Goal: Task Accomplishment & Management: Manage account settings

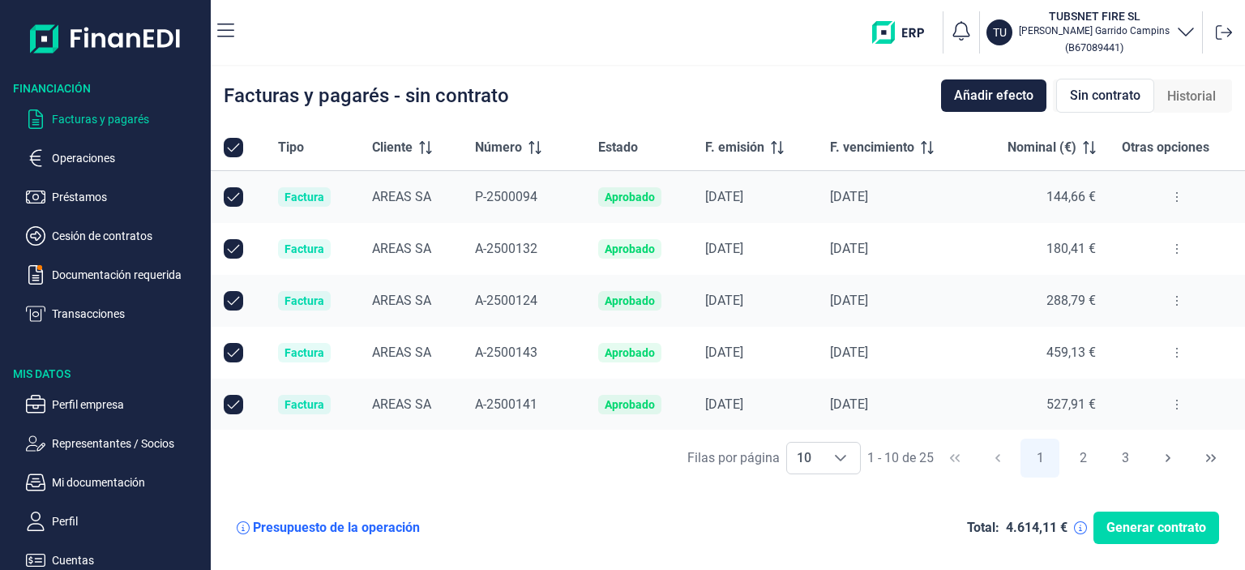
click at [88, 316] on p "Transacciones" at bounding box center [128, 313] width 152 height 19
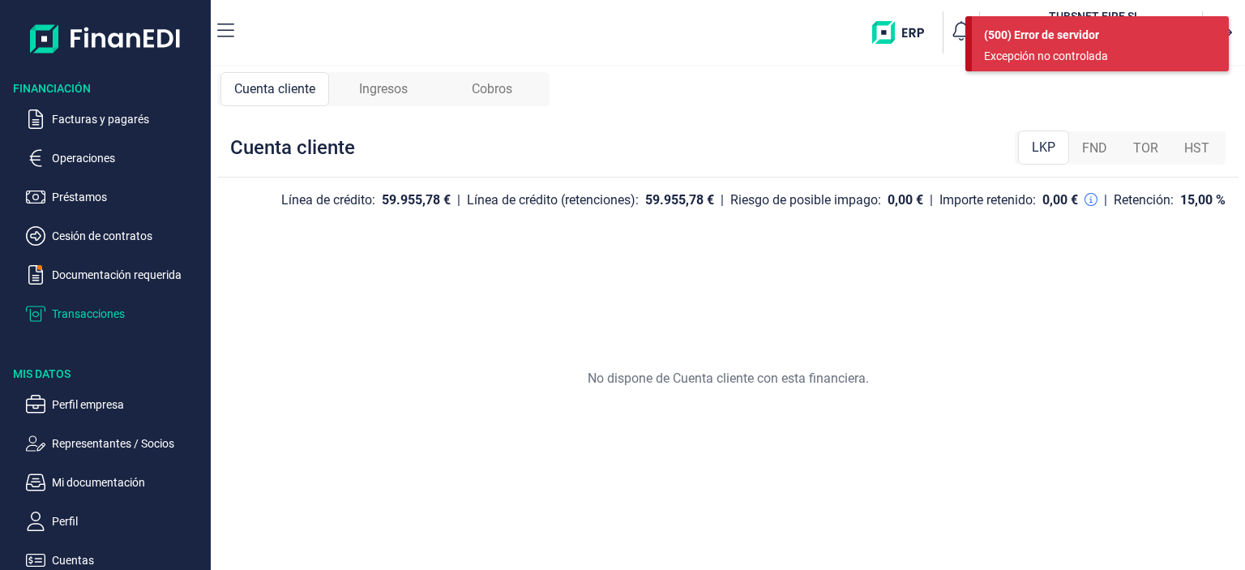
click at [369, 85] on span "Ingresos" at bounding box center [383, 88] width 49 height 19
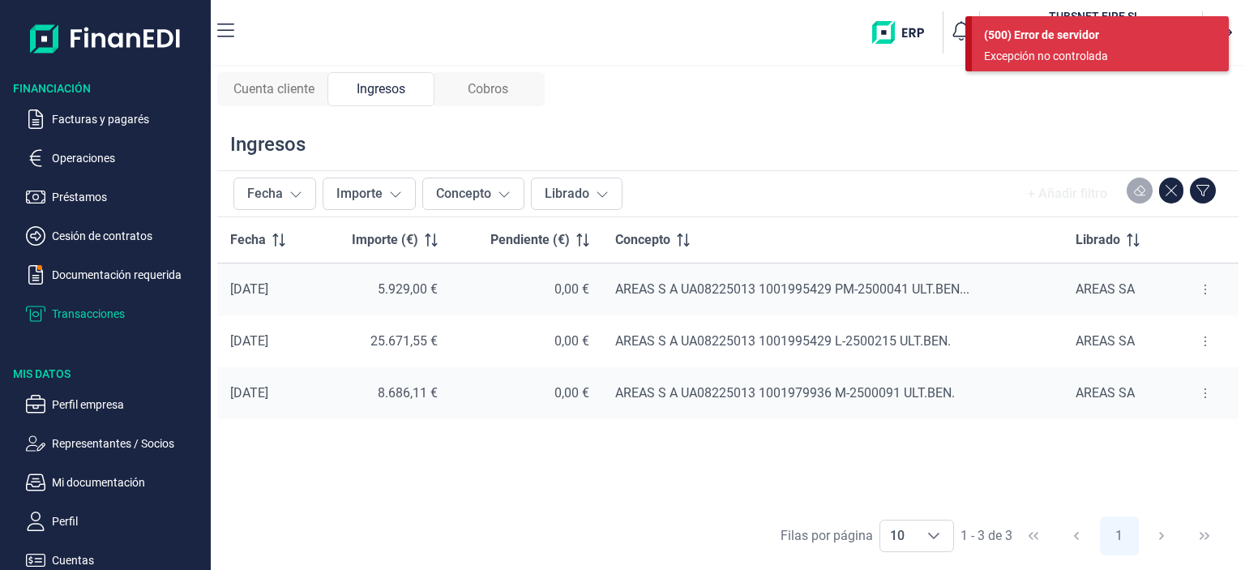
click at [493, 88] on span "Cobros" at bounding box center [488, 88] width 41 height 19
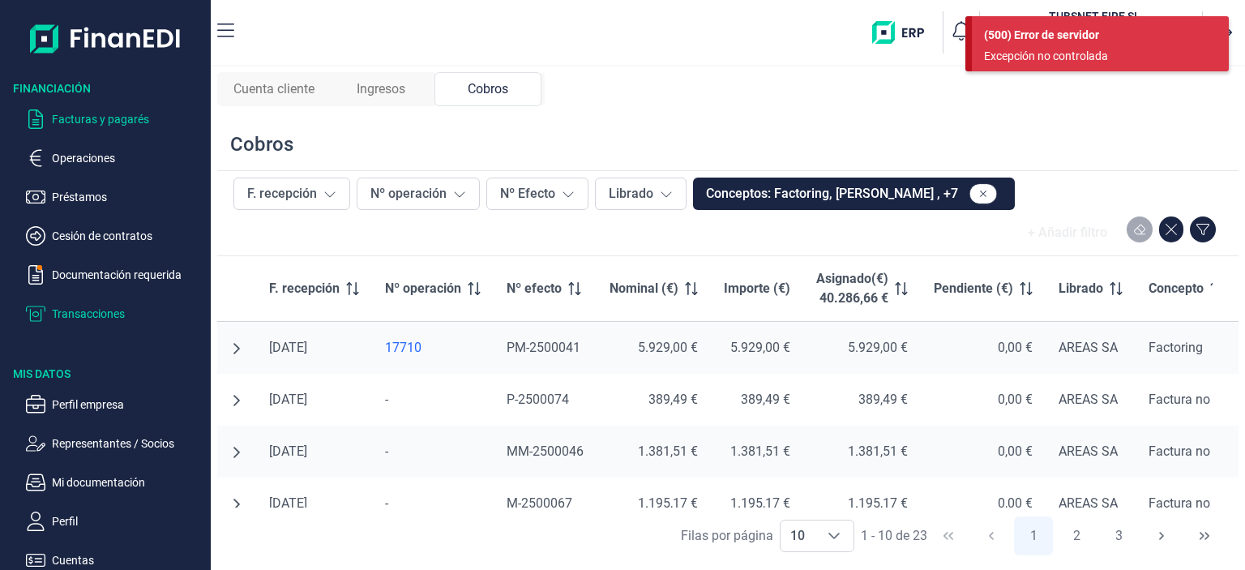
click at [91, 122] on p "Facturas y pagarés" at bounding box center [128, 118] width 152 height 19
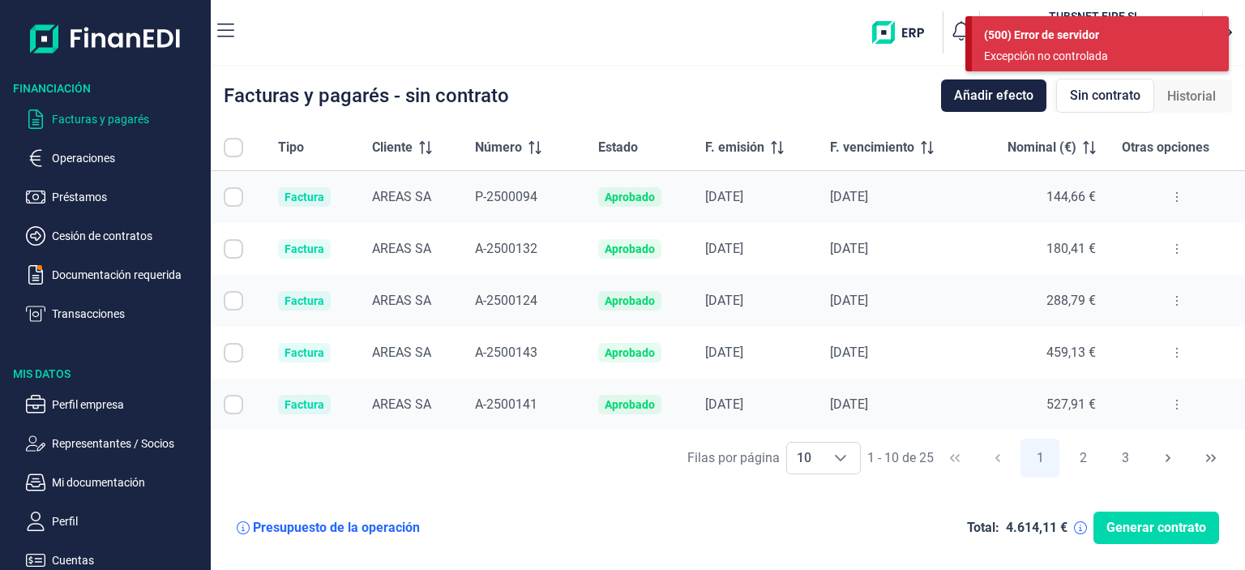
checkbox input "true"
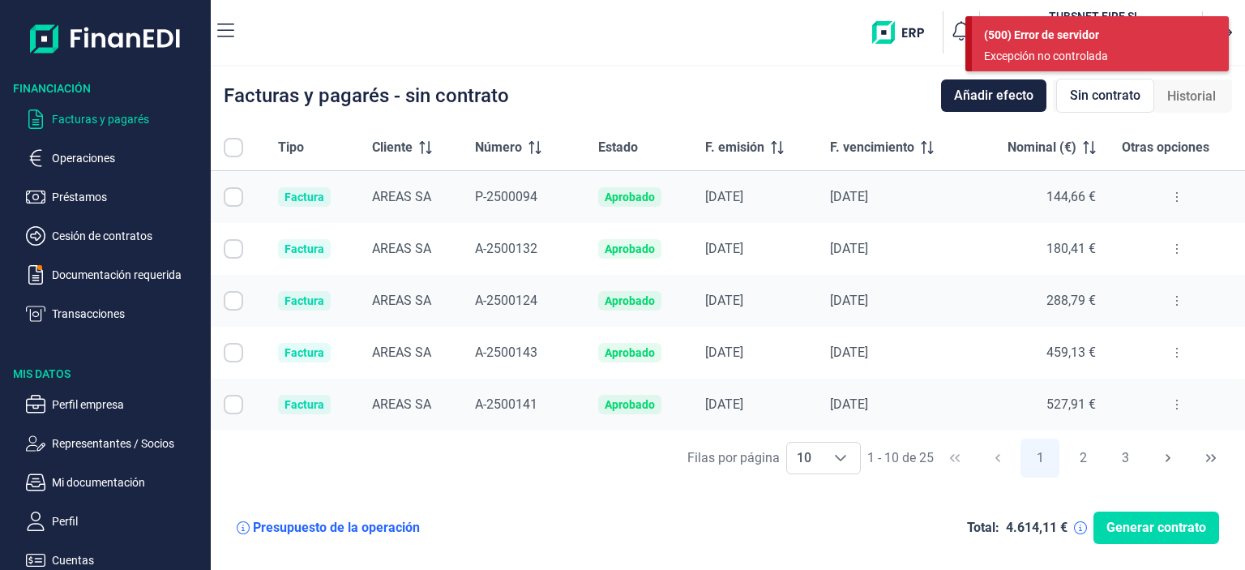
checkbox input "true"
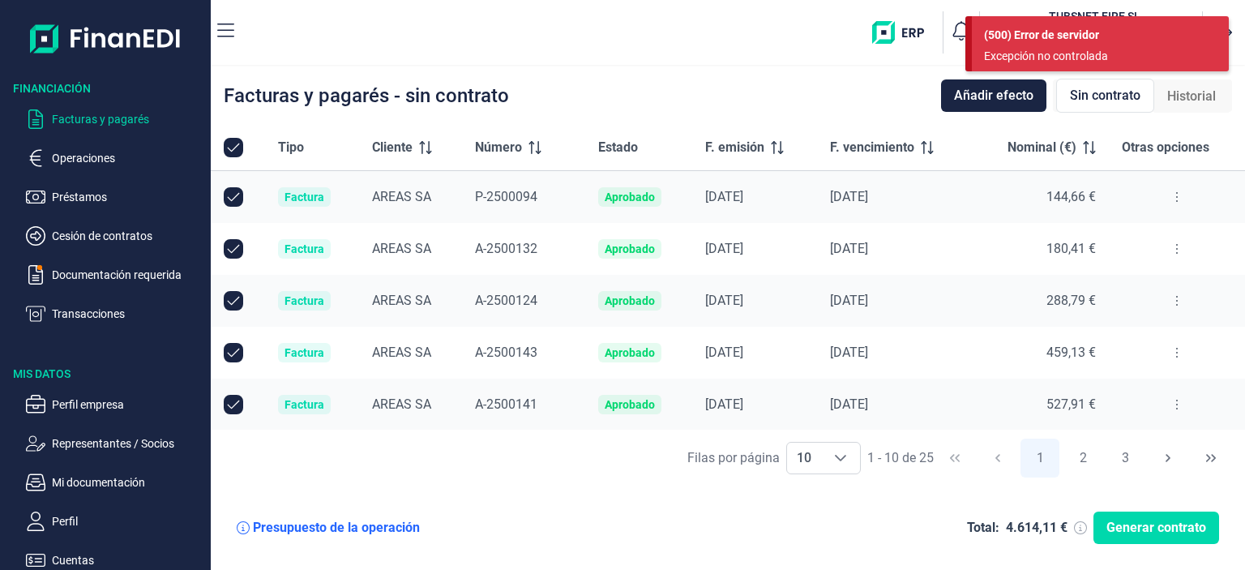
checkbox input "true"
